Goal: Information Seeking & Learning: Learn about a topic

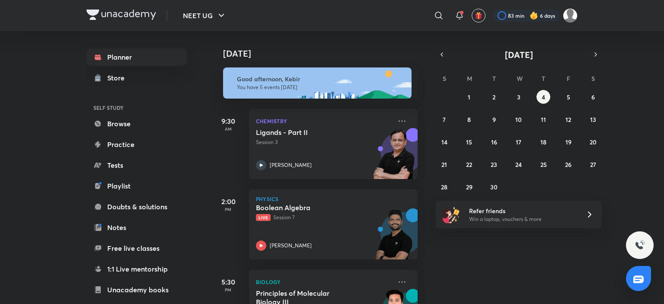
scroll to position [210, 0]
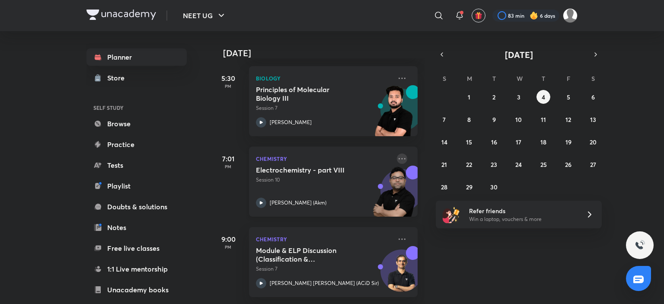
click at [397, 153] on icon at bounding box center [402, 158] width 10 height 10
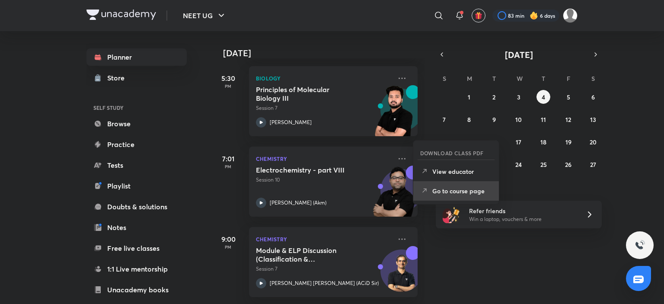
click at [446, 186] on p "Go to course page" at bounding box center [462, 190] width 60 height 9
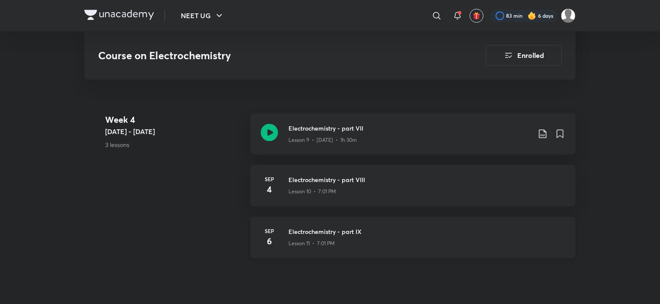
scroll to position [958, 0]
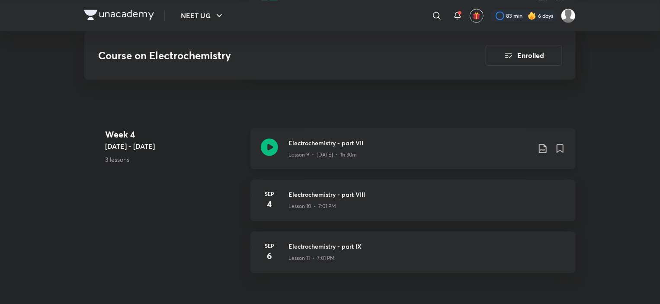
click at [309, 147] on div "Lesson 9 • Sep 2 • 1h 30m" at bounding box center [409, 152] width 242 height 11
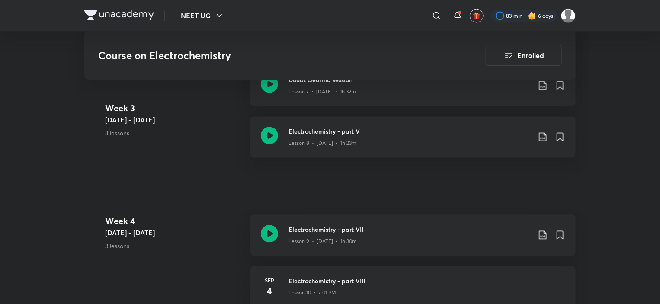
scroll to position [828, 0]
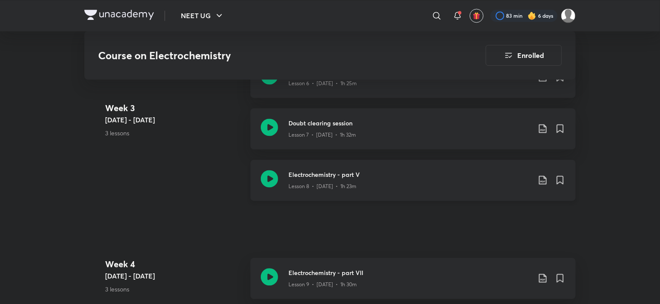
click at [299, 170] on h3 "Electrochemistry - part V" at bounding box center [409, 174] width 242 height 9
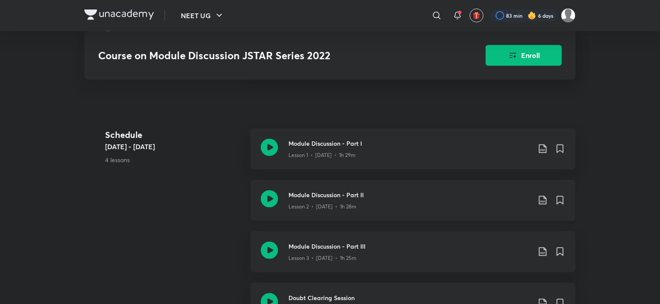
scroll to position [432, 0]
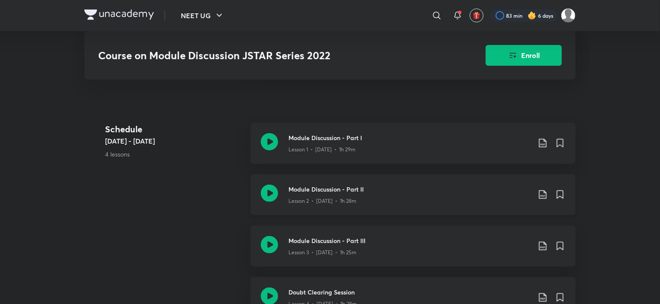
click at [313, 197] on p "Lesson 2 • [DATE] • 1h 28m" at bounding box center [322, 201] width 68 height 8
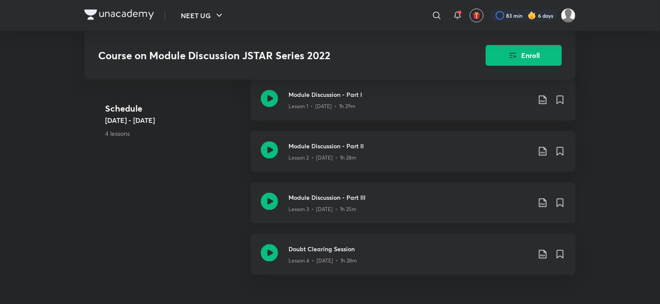
click at [330, 205] on p "Lesson 3 • [DATE] • 1h 25m" at bounding box center [322, 209] width 68 height 8
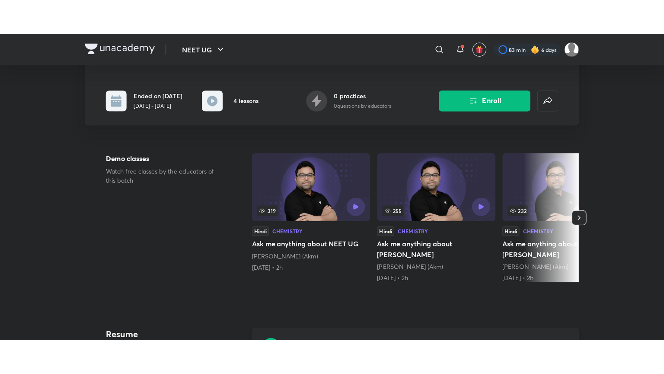
scroll to position [216, 0]
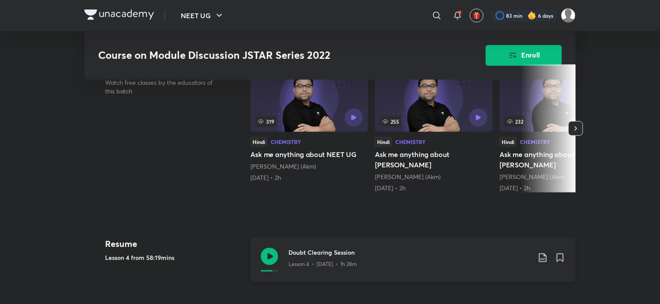
click at [310, 260] on p "Lesson 4 • [DATE] • 1h 28m" at bounding box center [322, 264] width 68 height 8
